Goal: Transaction & Acquisition: Book appointment/travel/reservation

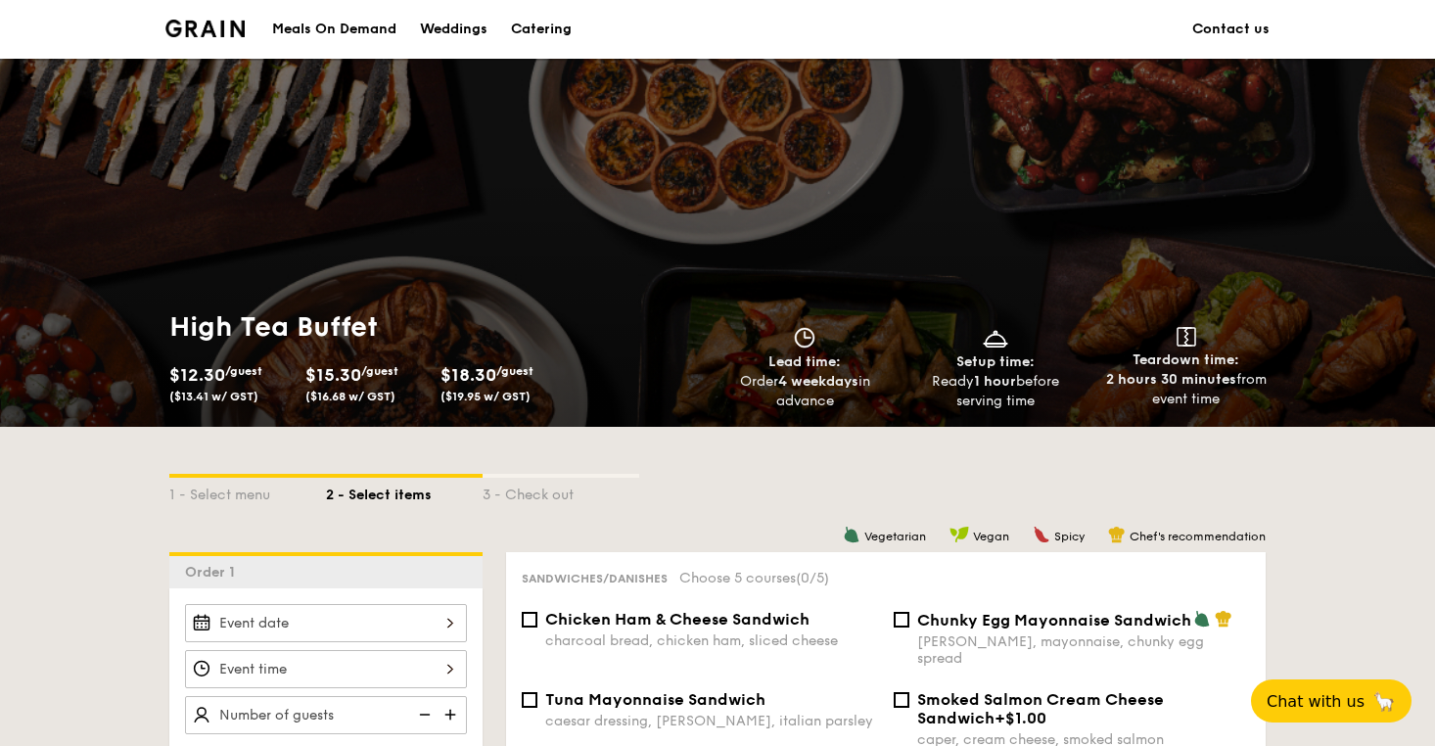
click at [199, 32] on img at bounding box center [204, 29] width 79 height 18
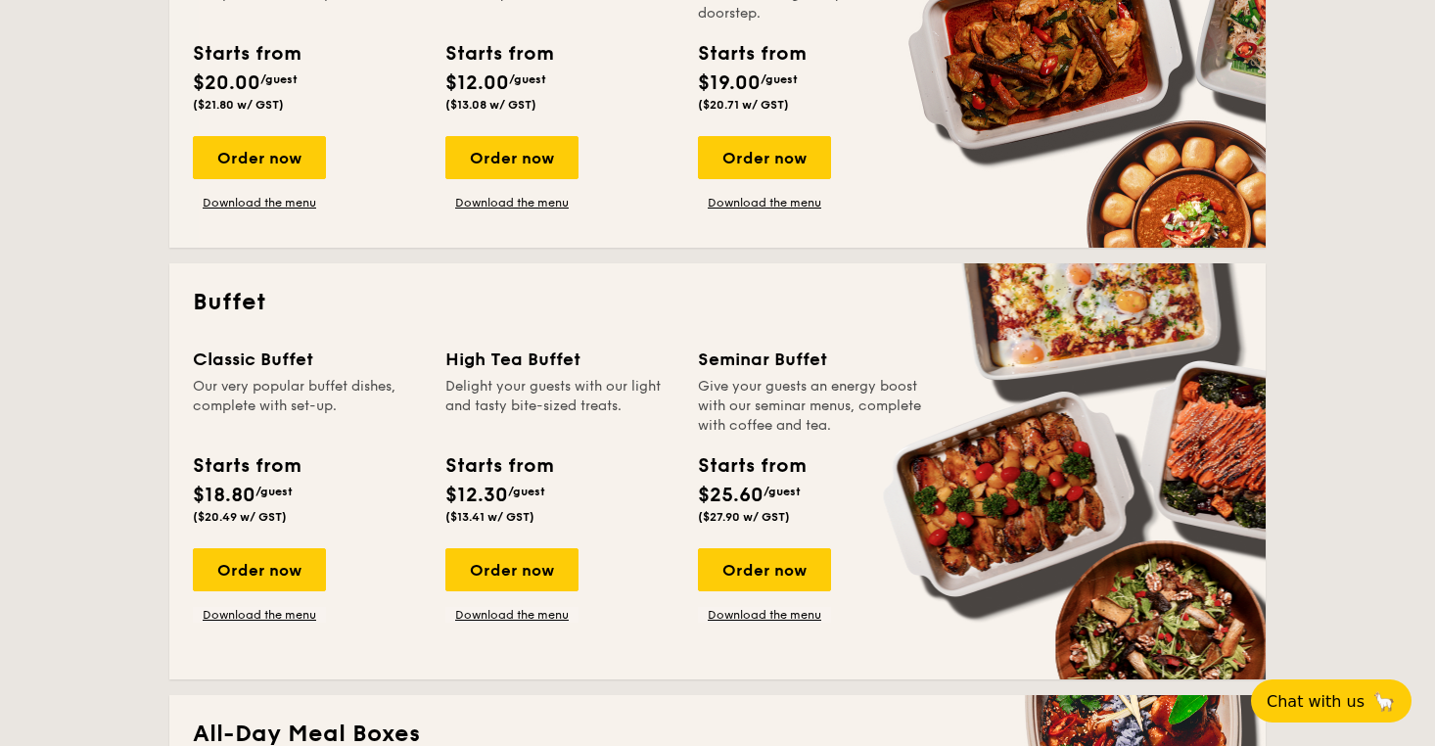
scroll to position [645, 0]
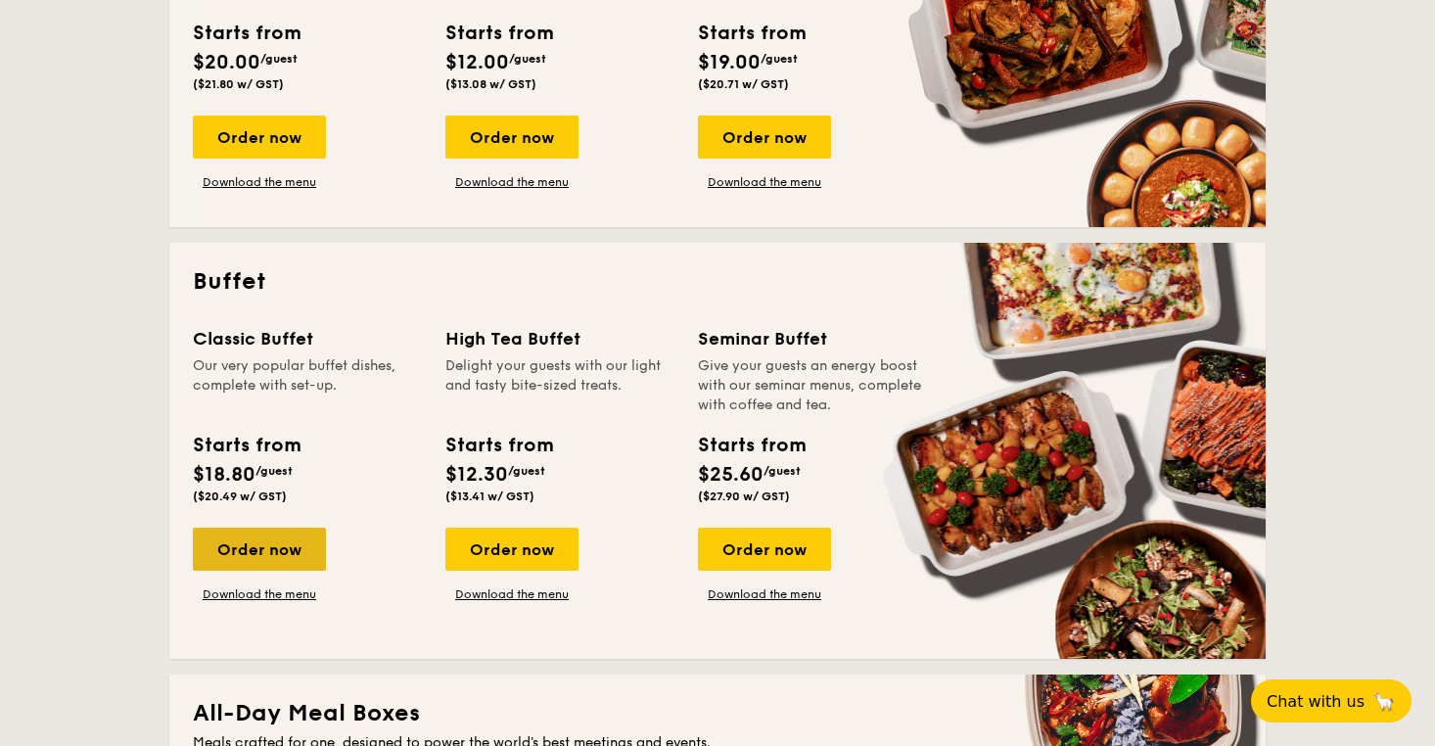
click at [234, 563] on div "Order now" at bounding box center [259, 549] width 133 height 43
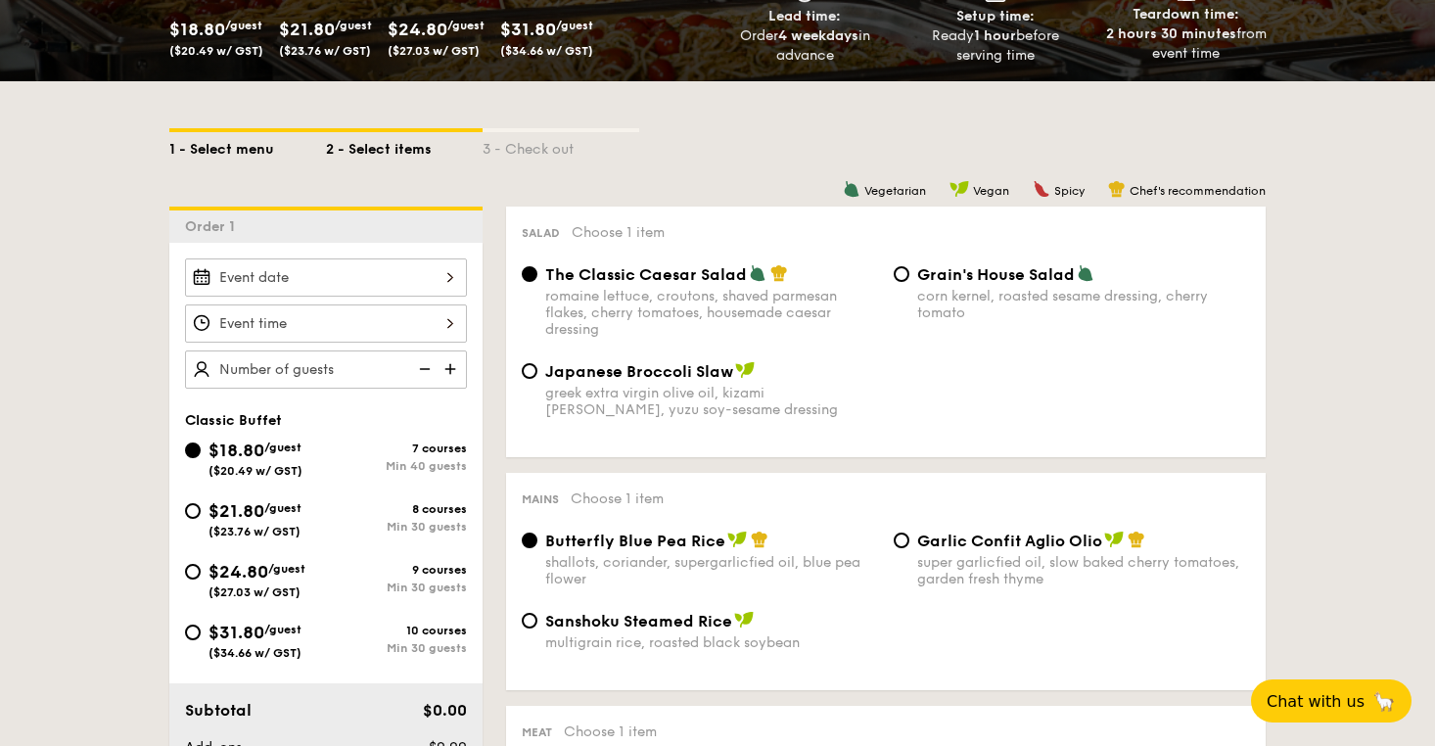
scroll to position [399, 0]
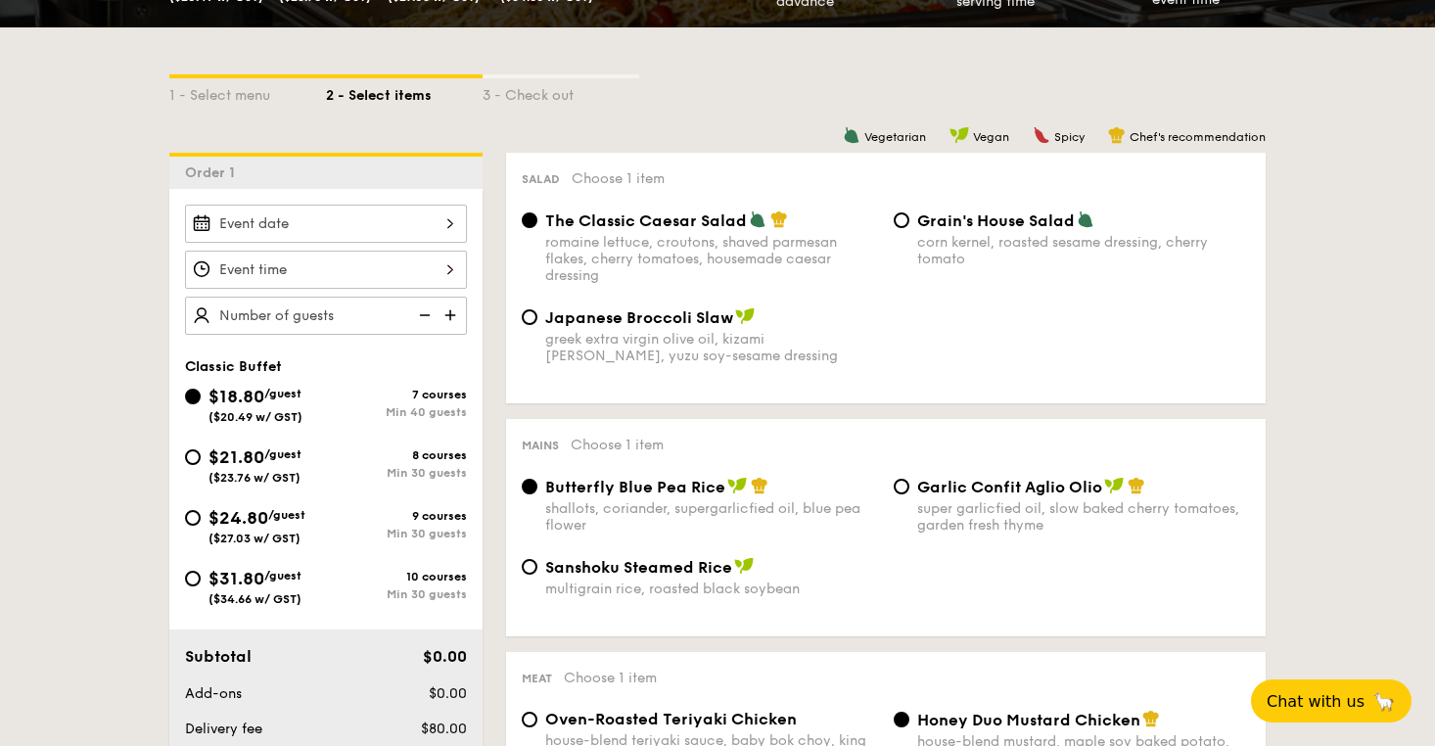
click at [285, 456] on span "/guest" at bounding box center [282, 454] width 37 height 14
click at [201, 456] on input "$21.80 /guest ($23.76 w/ GST) 8 courses Min 30 guests" at bounding box center [193, 457] width 16 height 16
radio input "true"
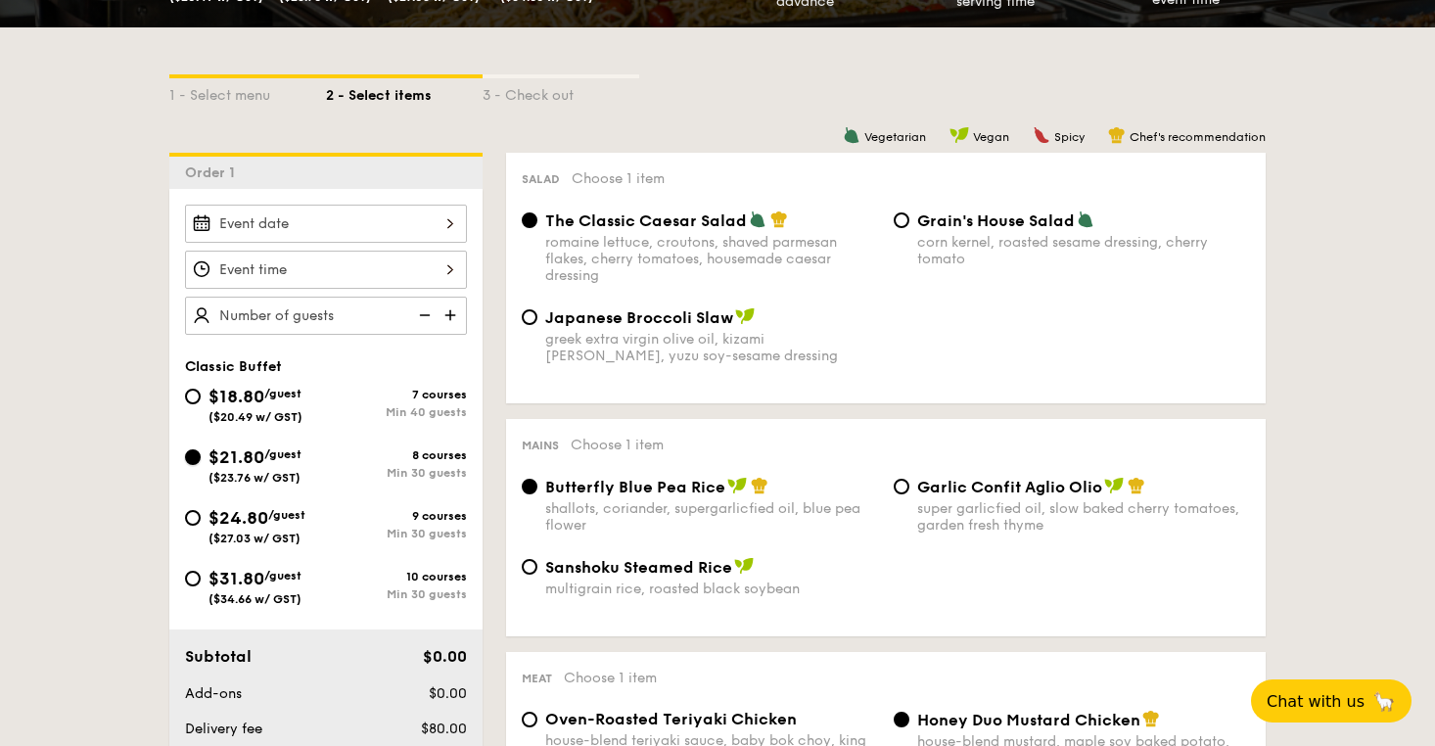
radio input "true"
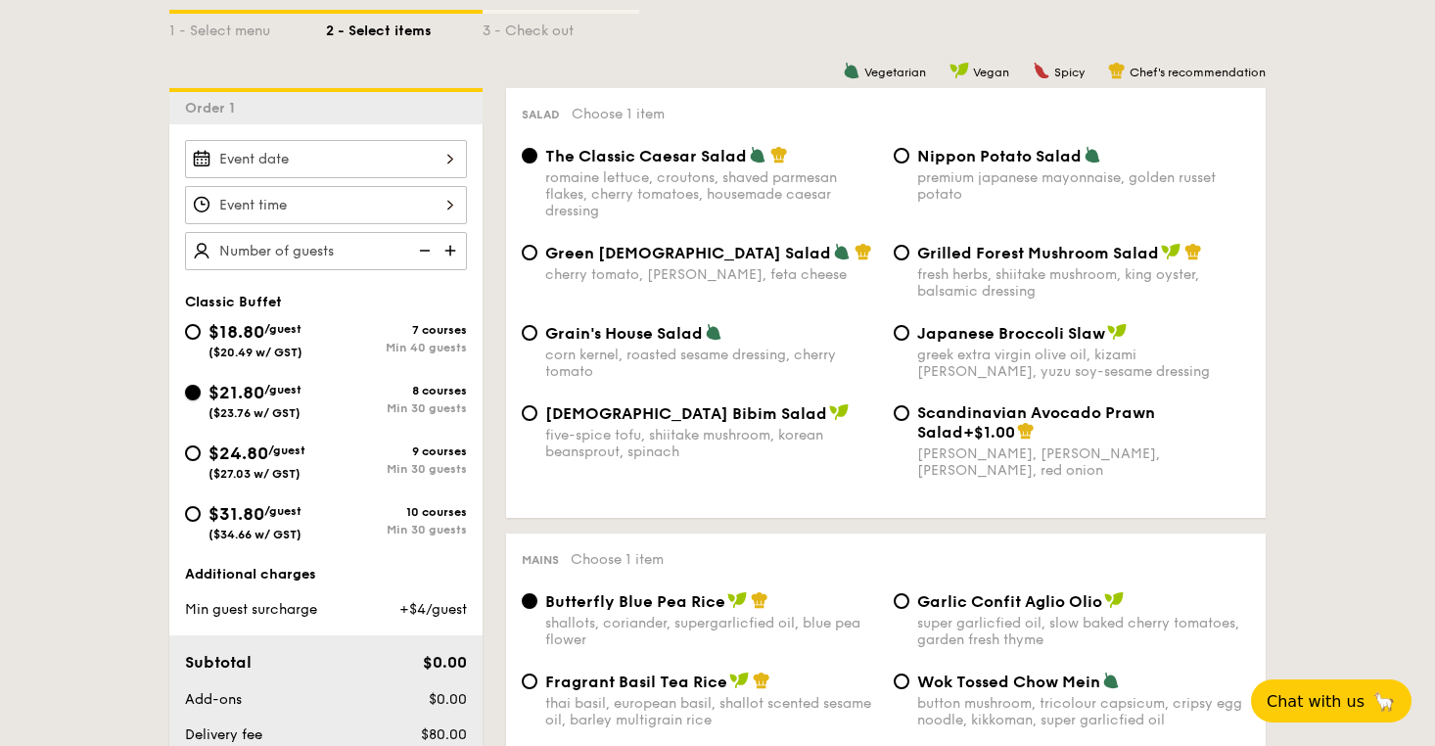
scroll to position [466, 0]
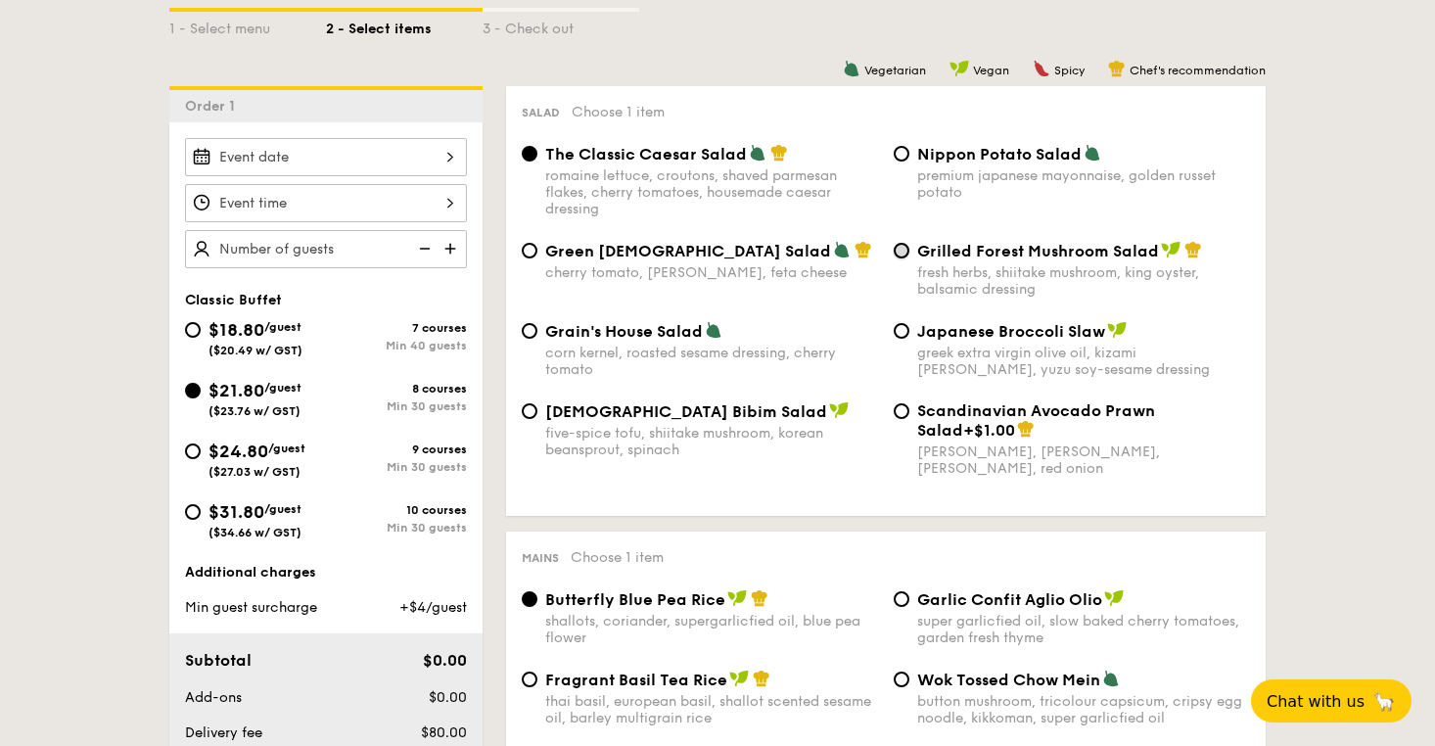
click at [908, 248] on input "Grilled Forest Mushroom Salad fresh herbs, shiitake mushroom, king oyster, bals…" at bounding box center [902, 251] width 16 height 16
radio input "true"
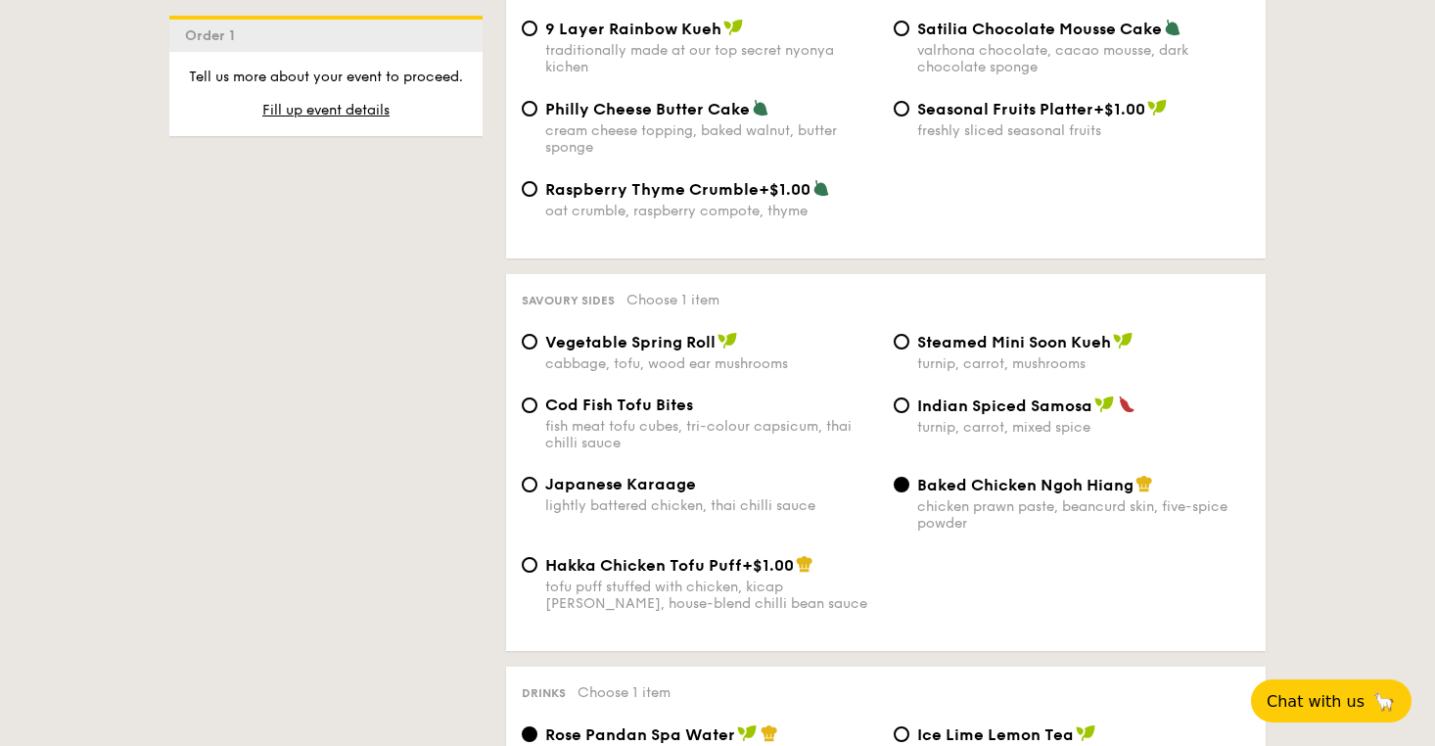
scroll to position [3182, 0]
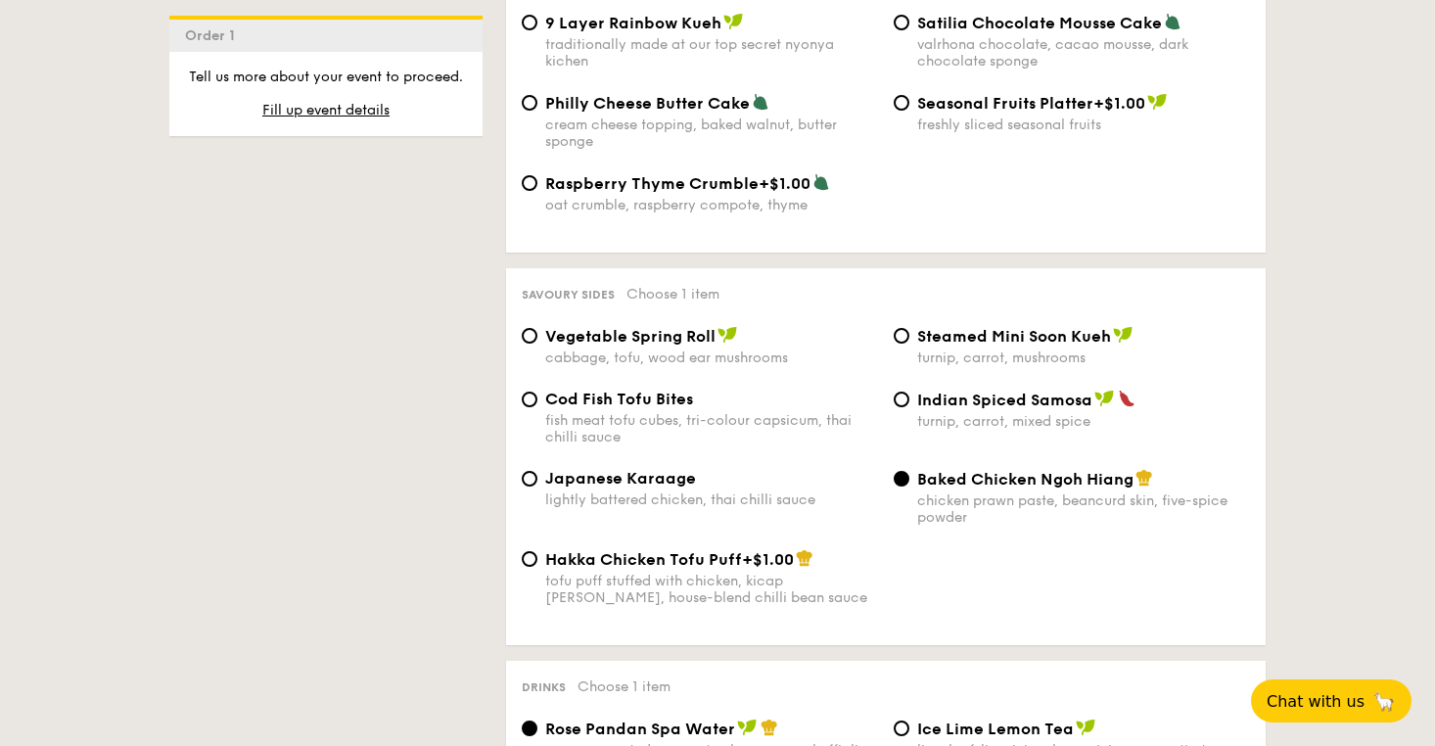
click at [675, 379] on div "Vegetable Spring Roll cabbage, tofu, wood ear mushrooms Steamed Mini Soon Kueh …" at bounding box center [886, 358] width 744 height 64
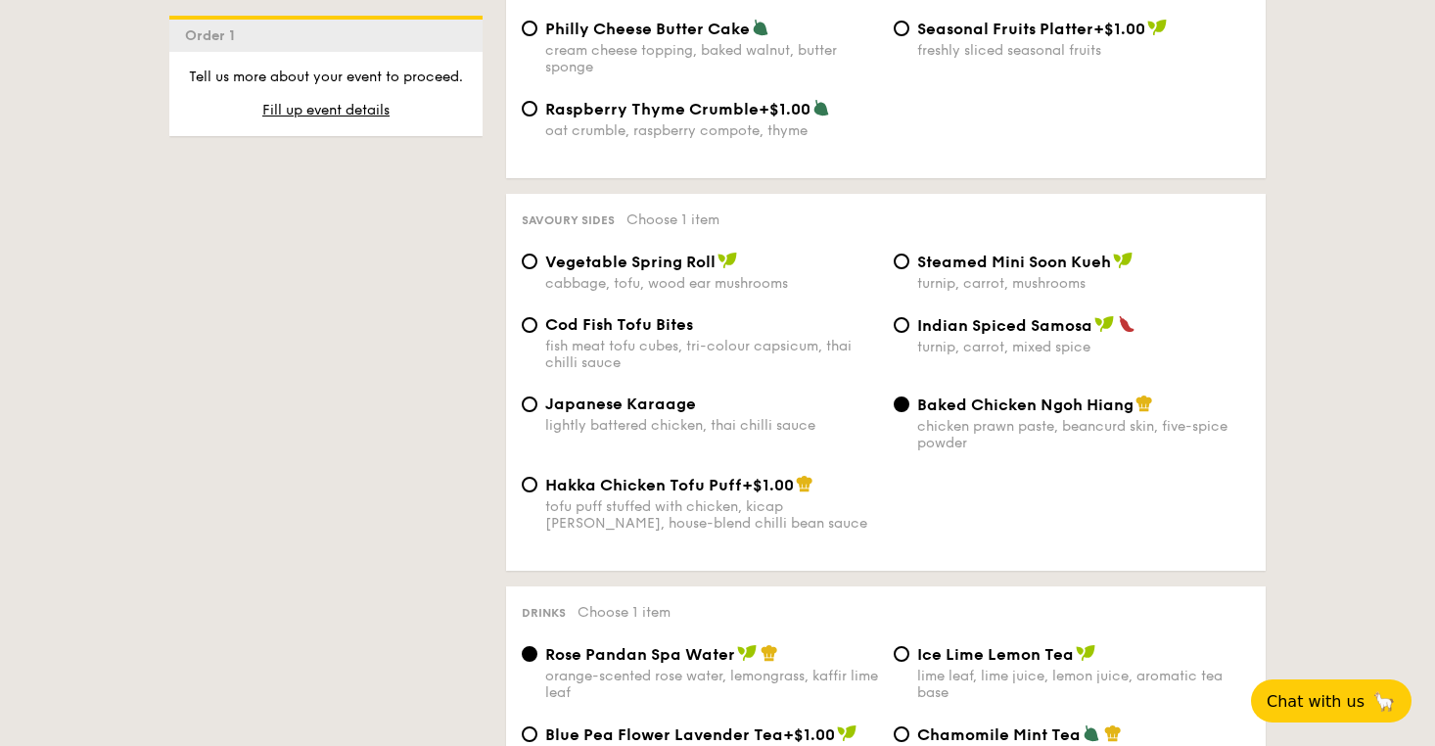
scroll to position [3271, 0]
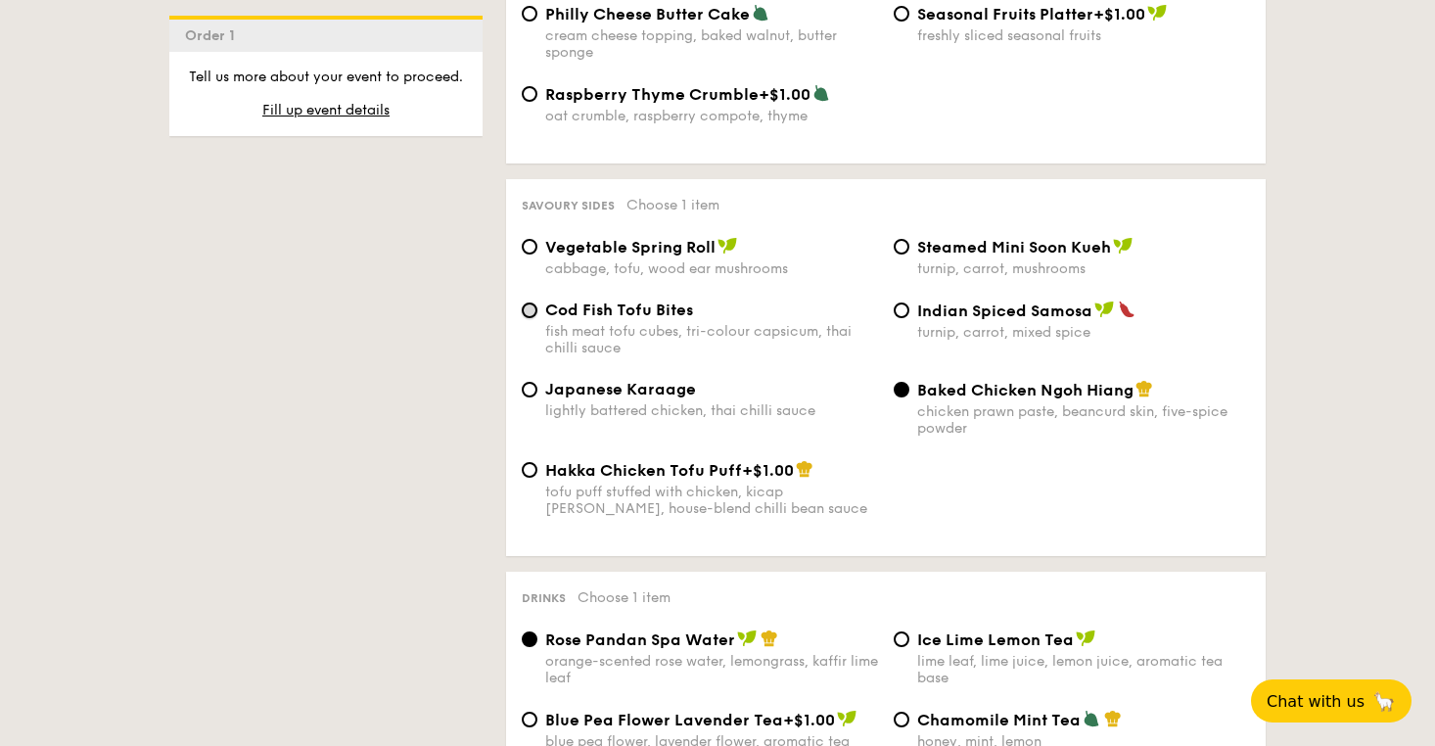
click at [529, 302] on input "Cod Fish Tofu Bites fish meat tofu cubes, tri-colour capsicum, thai chilli sauce" at bounding box center [530, 310] width 16 height 16
radio input "true"
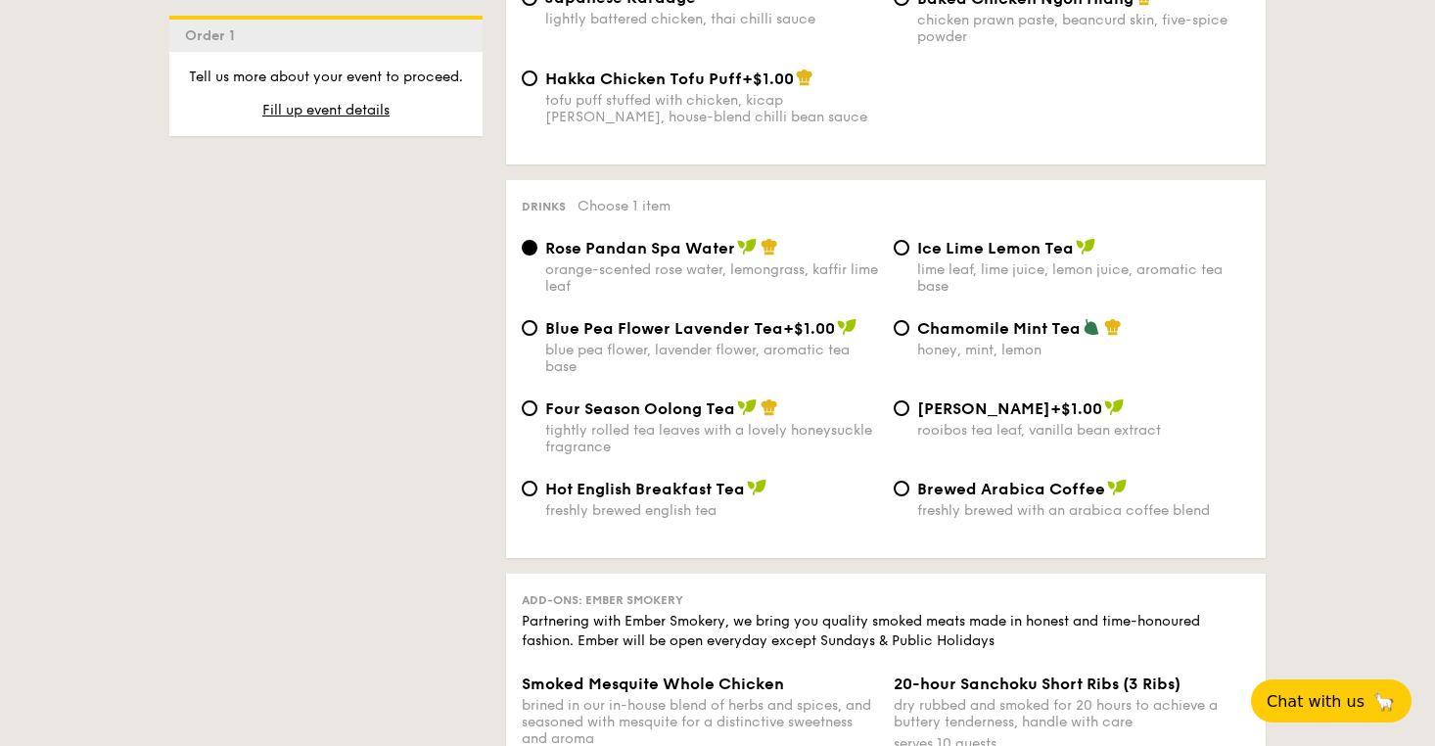
scroll to position [3666, 0]
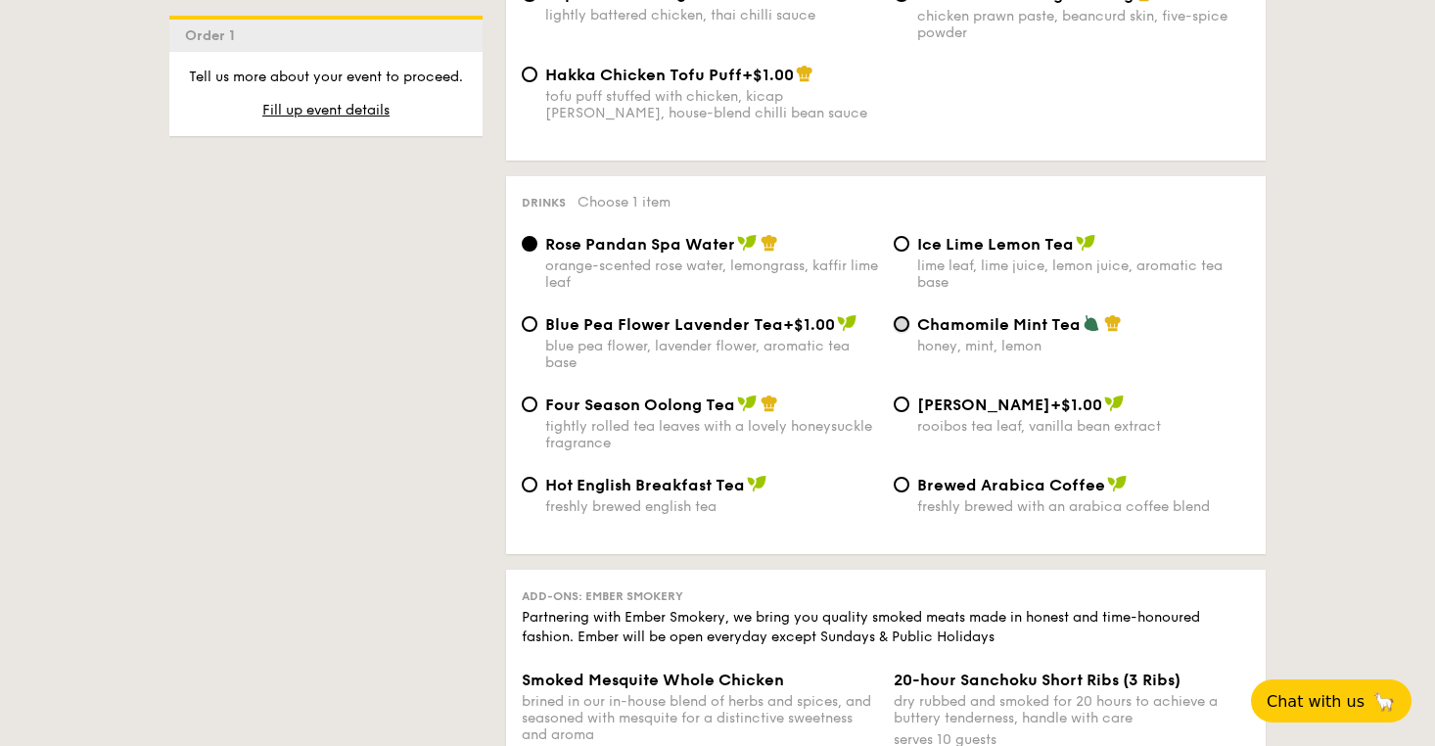
click at [902, 326] on input "Chamomile Mint Tea honey, mint, lemon" at bounding box center [902, 324] width 16 height 16
radio input "true"
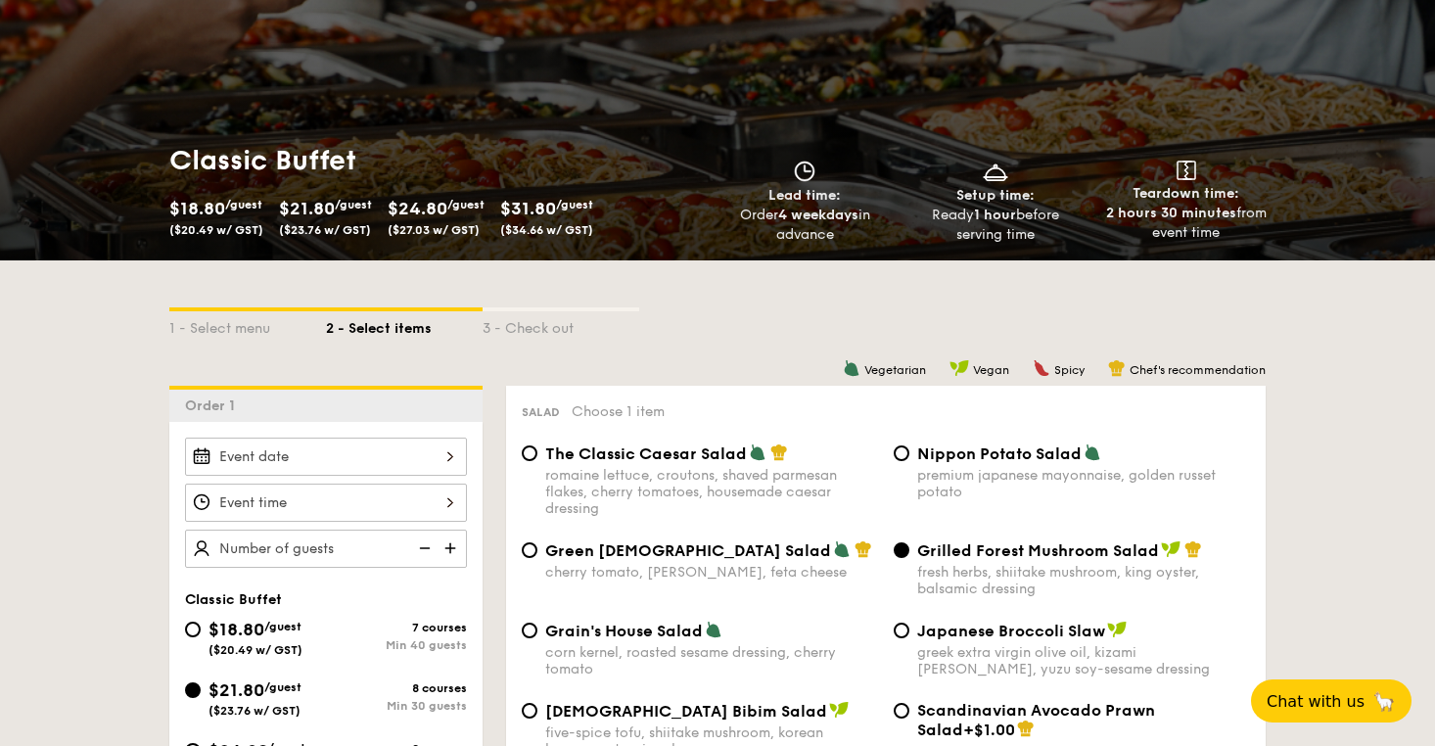
scroll to position [203, 0]
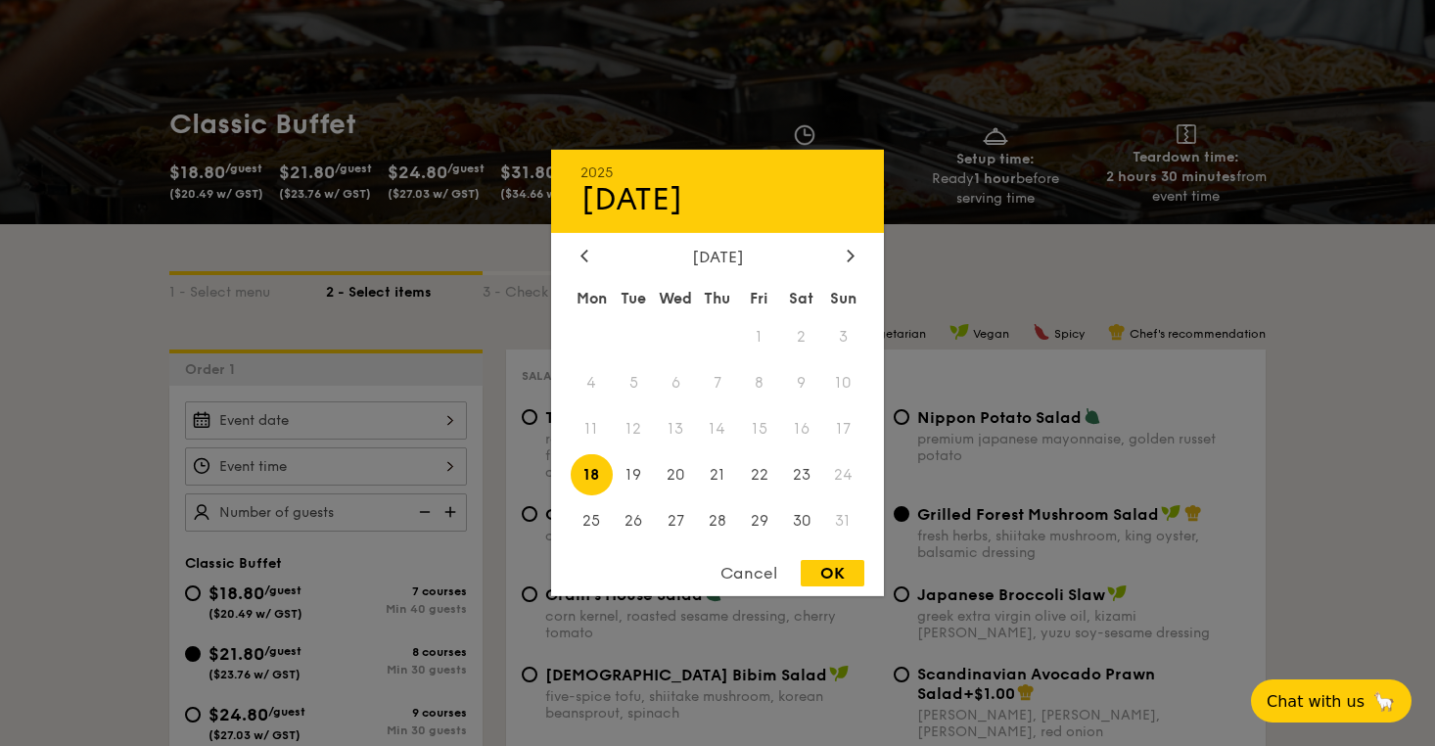
click at [381, 408] on div "2025 Aug [DATE] Tue Wed Thu Fri Sat Sun 1 2 3 4 5 6 7 8 9 10 11 12 13 14 15 16 …" at bounding box center [326, 420] width 282 height 38
click at [844, 258] on div at bounding box center [851, 257] width 18 height 19
click at [802, 479] on span "27" at bounding box center [801, 474] width 42 height 42
click at [826, 572] on div "OK" at bounding box center [833, 573] width 64 height 26
type input "[DATE]"
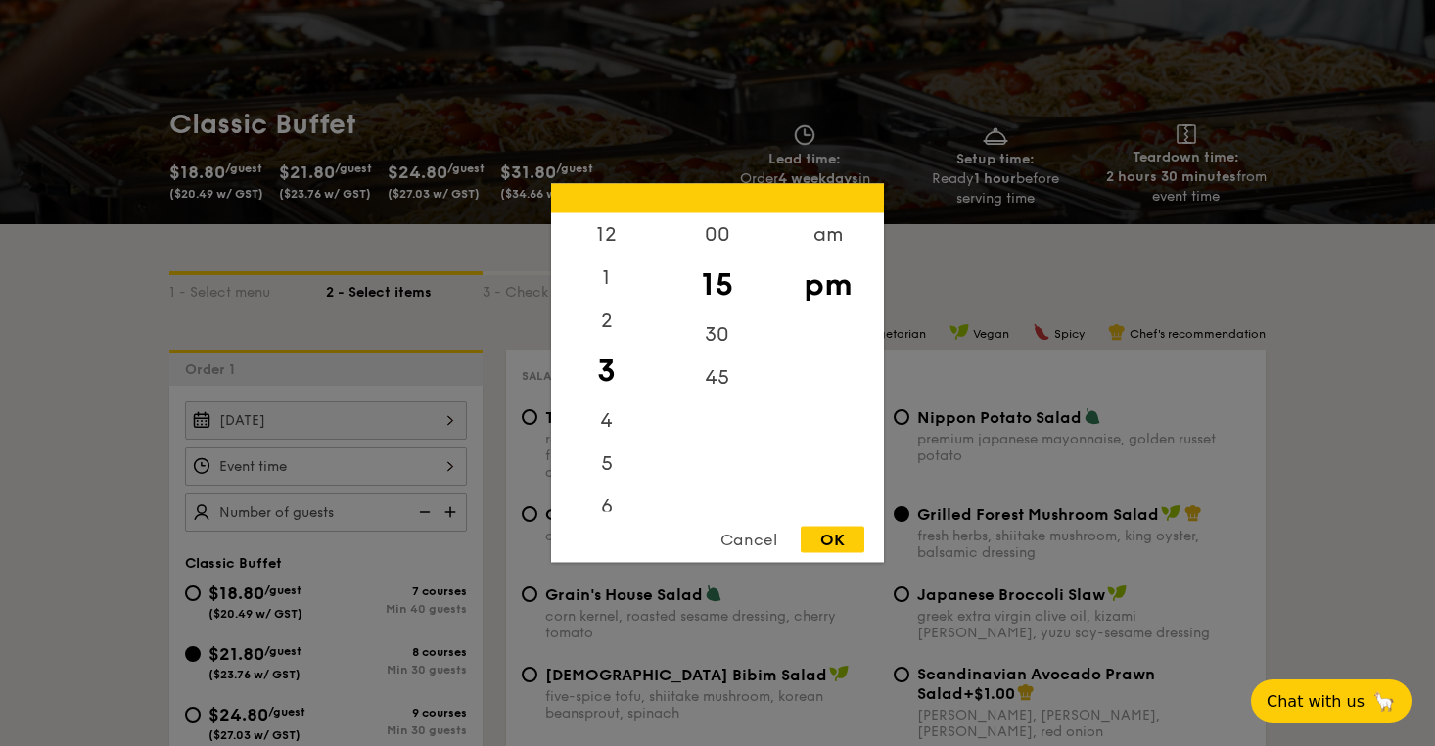
click at [383, 459] on div "12 1 2 3 4 5 6 7 8 9 10 11 00 15 30 45 am pm Cancel OK" at bounding box center [326, 466] width 282 height 38
click at [605, 263] on div "1" at bounding box center [606, 284] width 111 height 57
click at [603, 228] on div "12" at bounding box center [606, 241] width 111 height 57
drag, startPoint x: 609, startPoint y: 267, endPoint x: 606, endPoint y: 355, distance: 88.1
click at [607, 356] on div "12 1 2 3 4 5 6 7 8 9 10 11" at bounding box center [606, 362] width 111 height 299
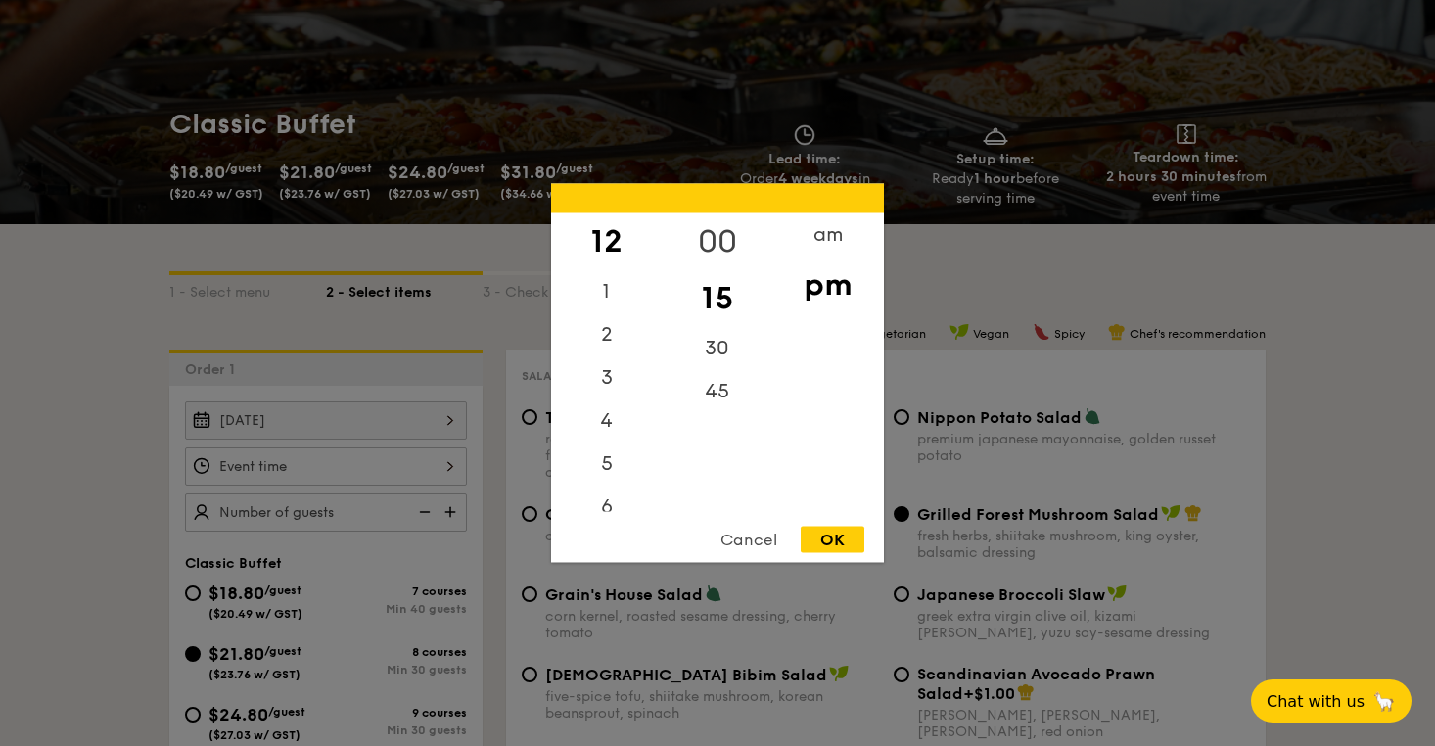
click at [731, 227] on div "00" at bounding box center [717, 241] width 111 height 57
click at [602, 486] on div "11" at bounding box center [606, 490] width 111 height 43
click at [842, 241] on div "am" at bounding box center [827, 241] width 111 height 57
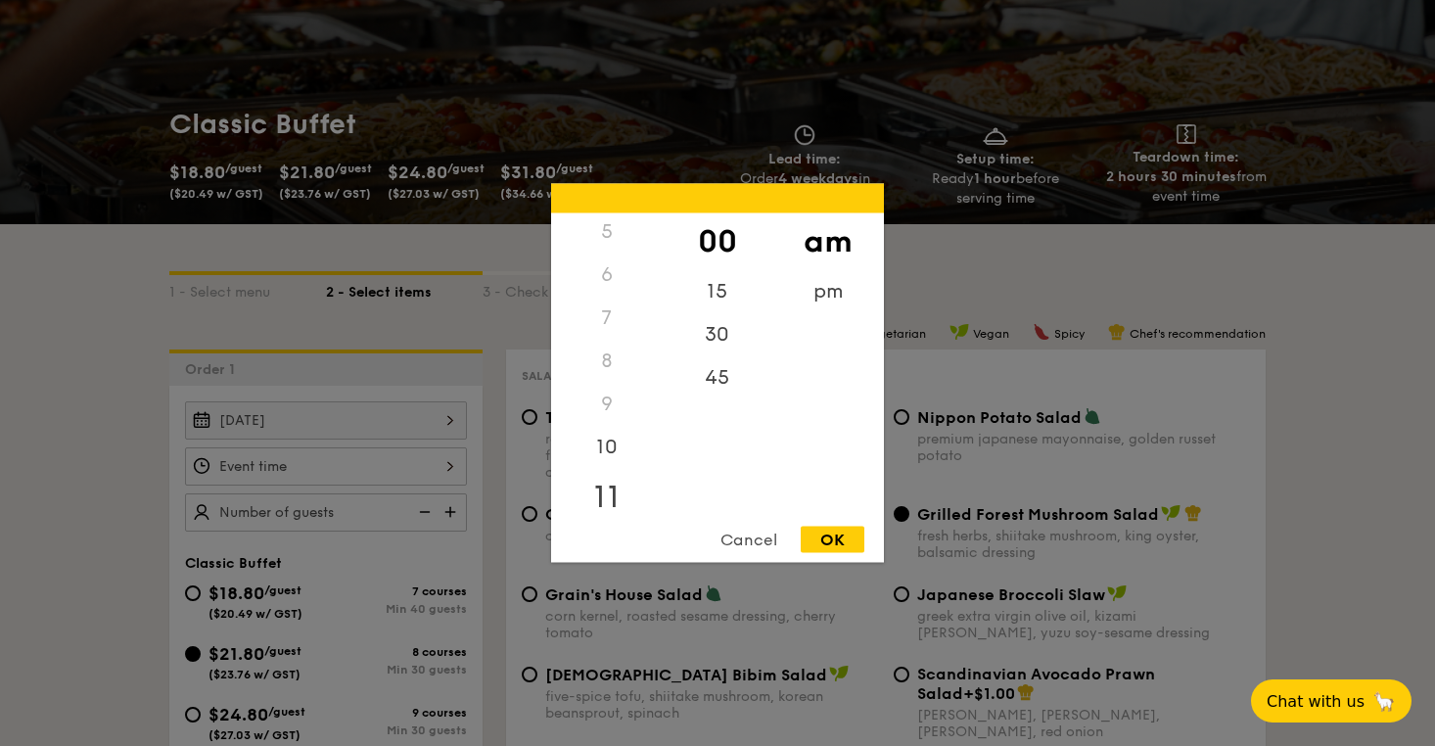
click at [604, 495] on div "11" at bounding box center [606, 497] width 111 height 57
click at [724, 386] on div "45" at bounding box center [717, 384] width 111 height 57
click at [843, 540] on div "OK" at bounding box center [833, 540] width 64 height 26
type input "11:45AM"
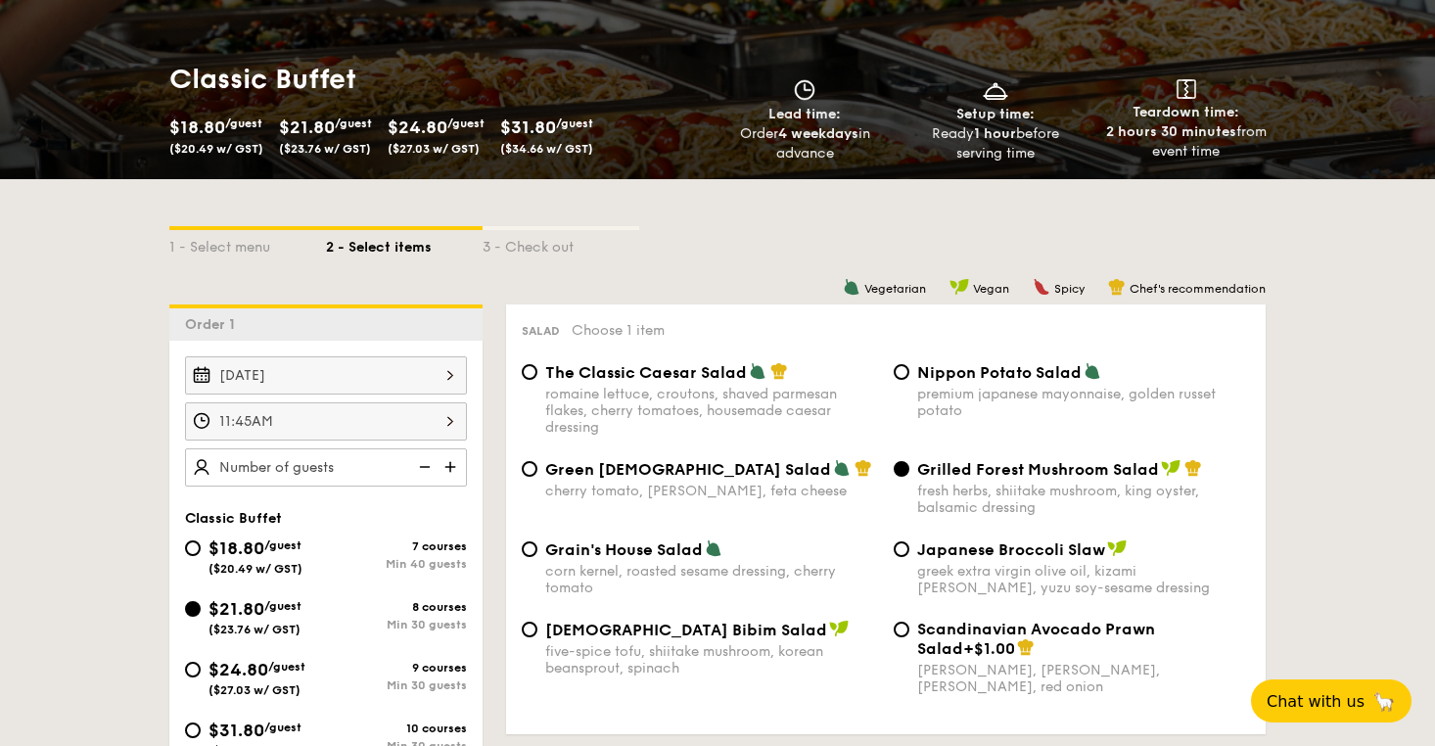
scroll to position [259, 0]
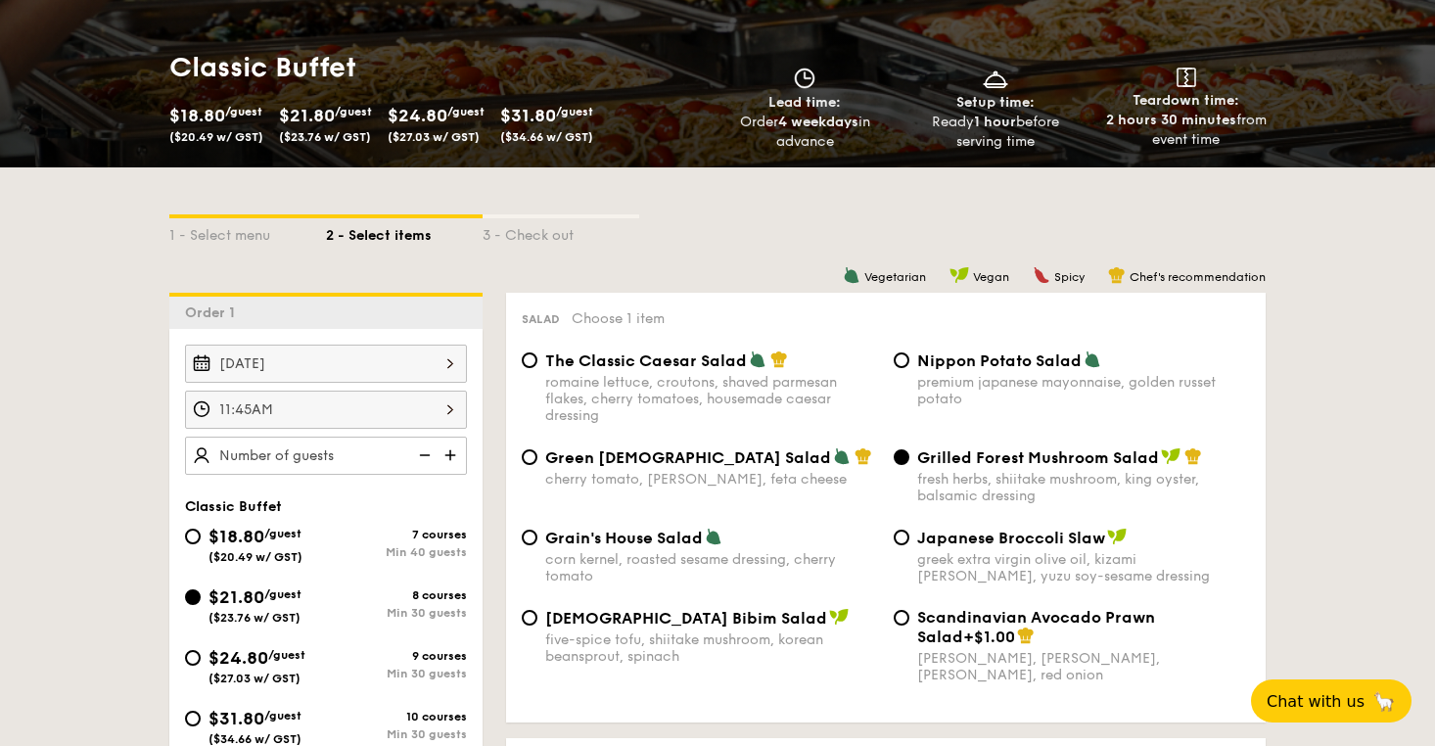
click at [427, 447] on img at bounding box center [422, 455] width 29 height 37
click at [448, 454] on img at bounding box center [451, 455] width 29 height 37
click at [447, 453] on img at bounding box center [451, 455] width 29 height 37
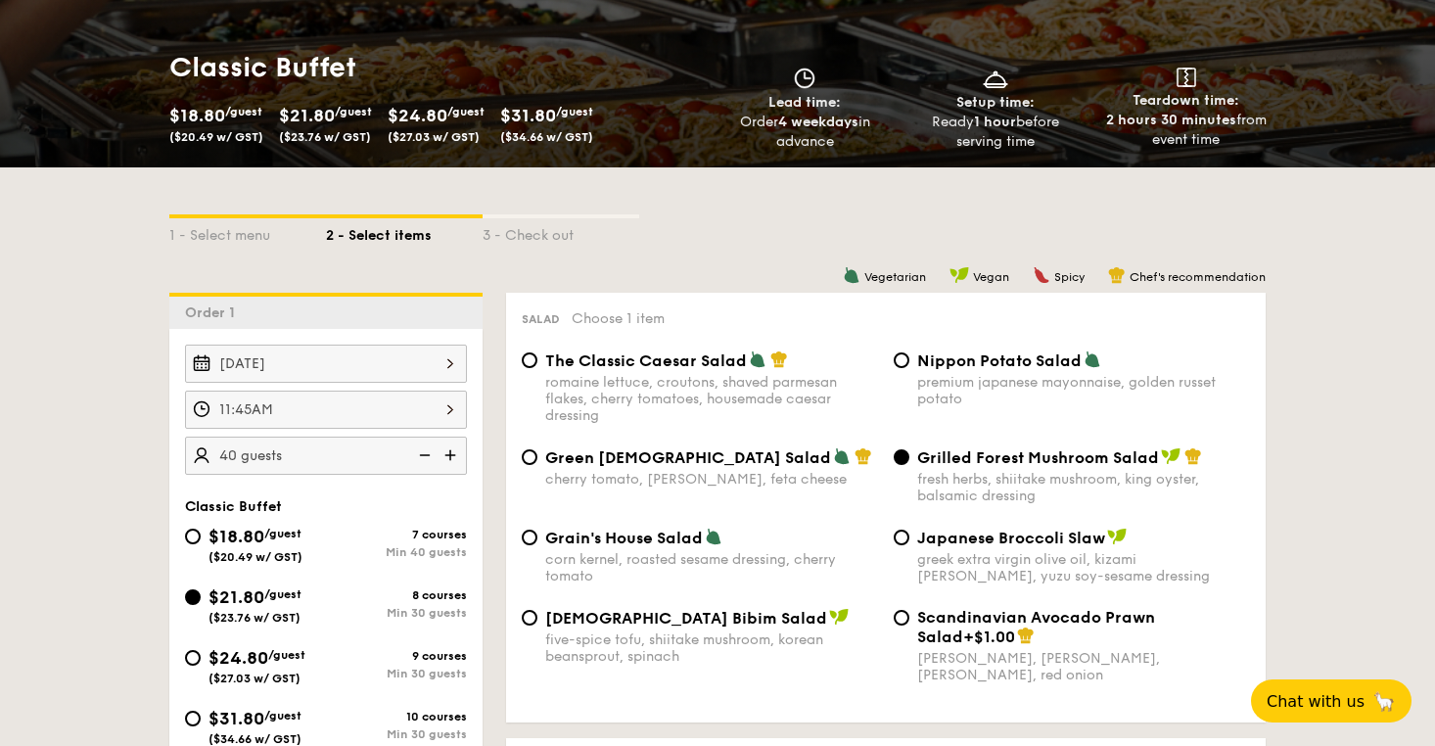
click at [447, 453] on img at bounding box center [451, 455] width 29 height 37
click at [421, 450] on img at bounding box center [422, 455] width 29 height 37
type input "40 guests"
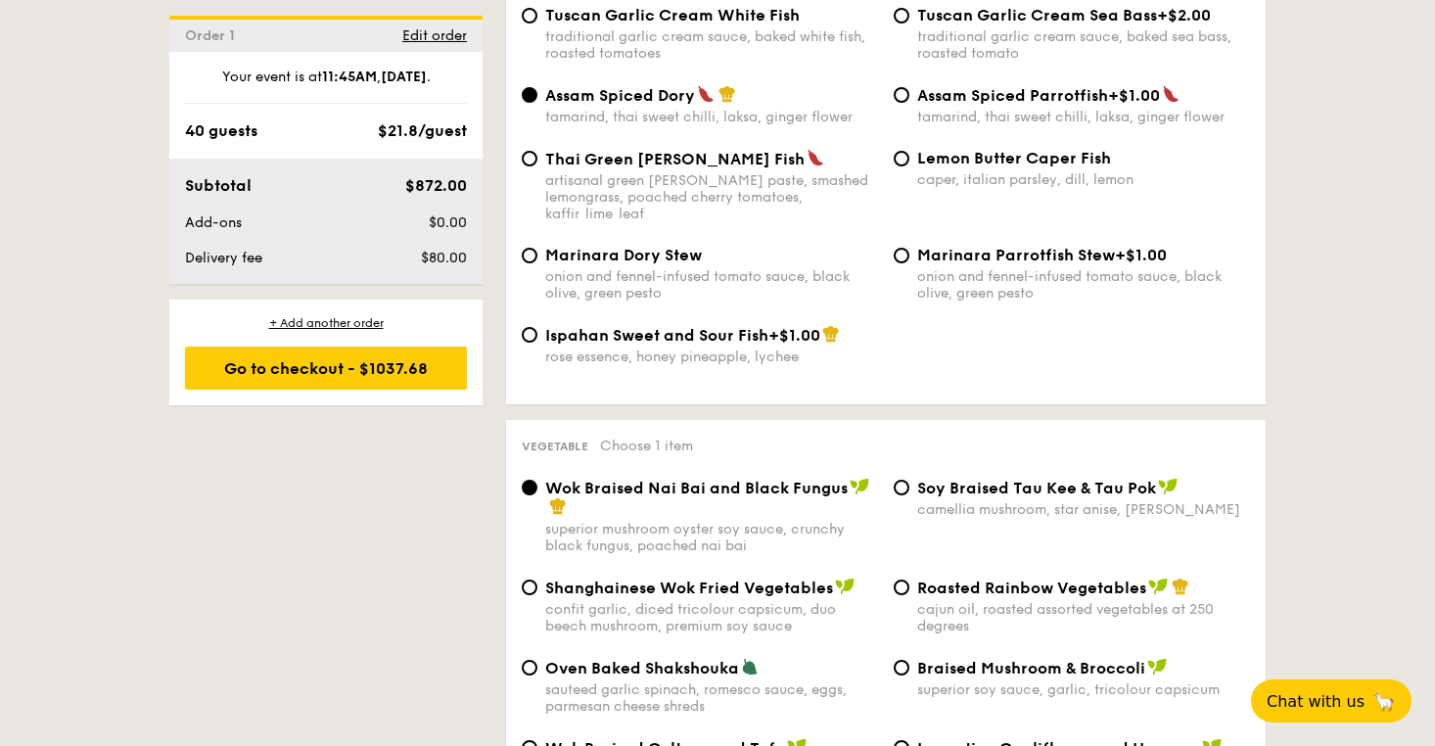
scroll to position [2143, 0]
